Goal: Task Accomplishment & Management: Manage account settings

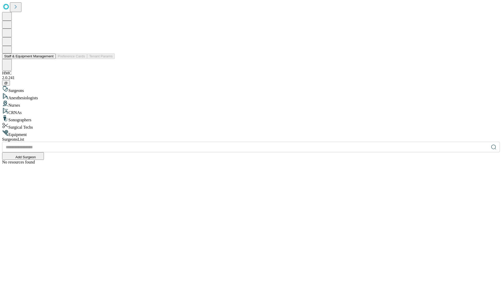
click at [50, 59] on button "Staff & Equipment Management" at bounding box center [29, 55] width 54 height 5
